Goal: Find specific page/section: Find specific page/section

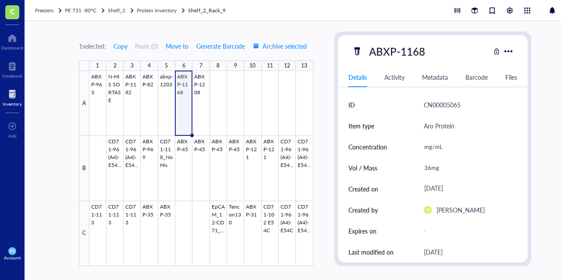
scroll to position [44, 0]
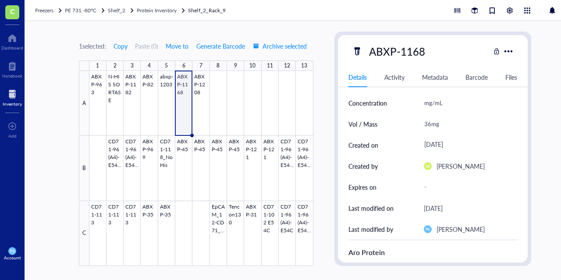
click at [17, 11] on span "C" at bounding box center [12, 12] width 14 height 14
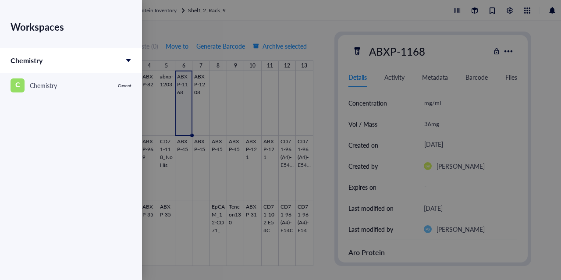
click at [163, 28] on div at bounding box center [280, 140] width 561 height 280
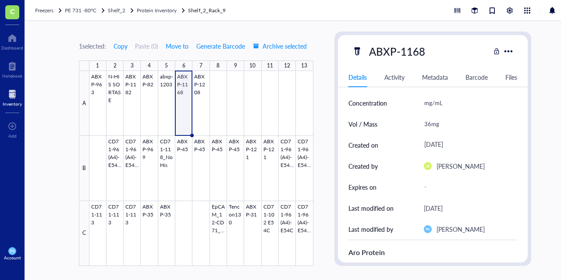
click at [10, 14] on span "C" at bounding box center [12, 11] width 5 height 11
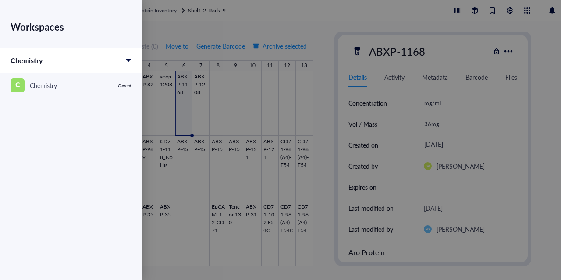
click at [82, 57] on div "Chemistry" at bounding box center [71, 60] width 142 height 25
click at [124, 60] on div "Chemistry" at bounding box center [71, 60] width 142 height 25
click at [174, 32] on div at bounding box center [280, 140] width 561 height 280
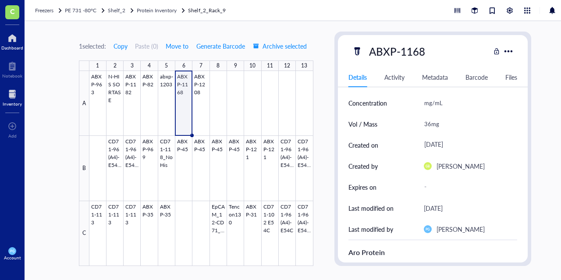
click at [14, 38] on div at bounding box center [12, 38] width 22 height 14
